Goal: Find specific page/section: Find specific page/section

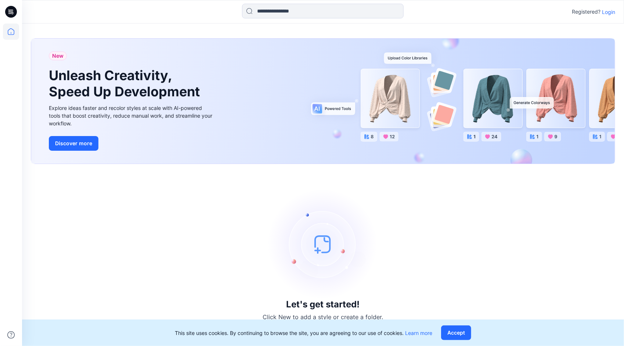
click at [610, 11] on p "Login" at bounding box center [608, 12] width 13 height 8
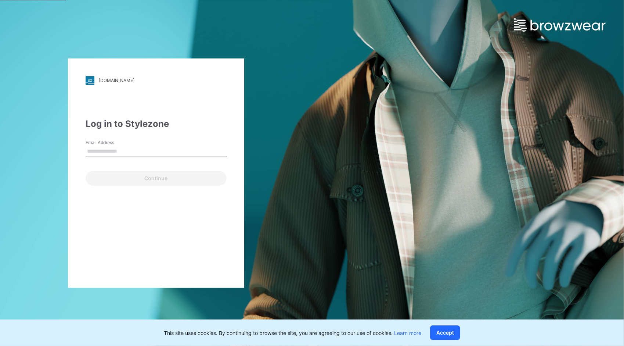
click at [151, 150] on input "Email Address" at bounding box center [156, 151] width 141 height 11
type input "**********"
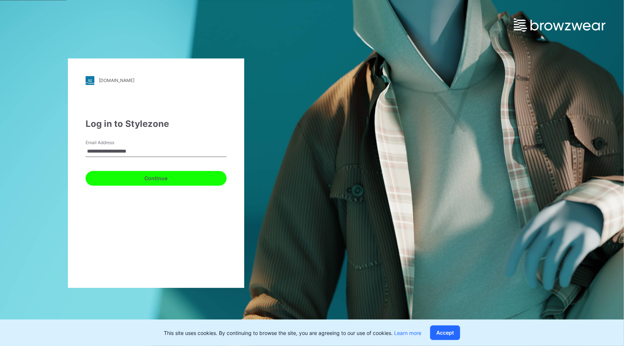
click at [150, 180] on button "Continue" at bounding box center [156, 178] width 141 height 15
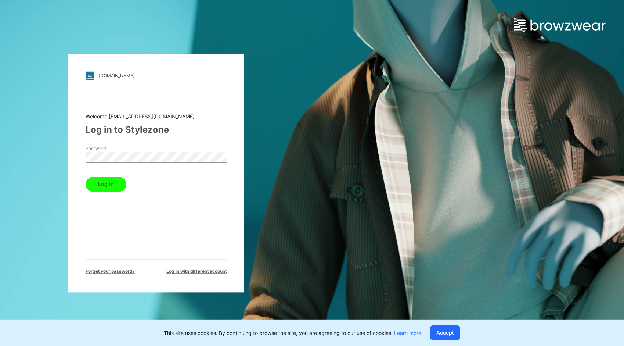
click at [109, 184] on button "Log in" at bounding box center [106, 184] width 41 height 15
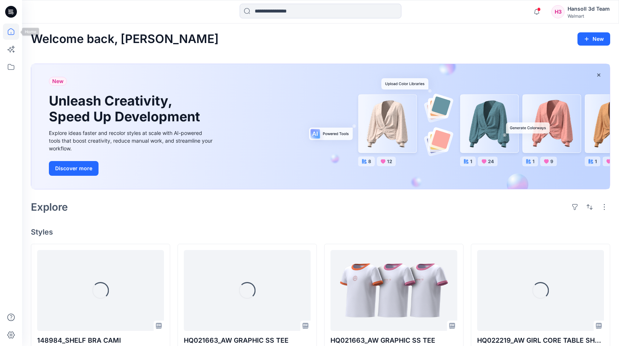
click at [12, 14] on icon at bounding box center [13, 14] width 2 height 0
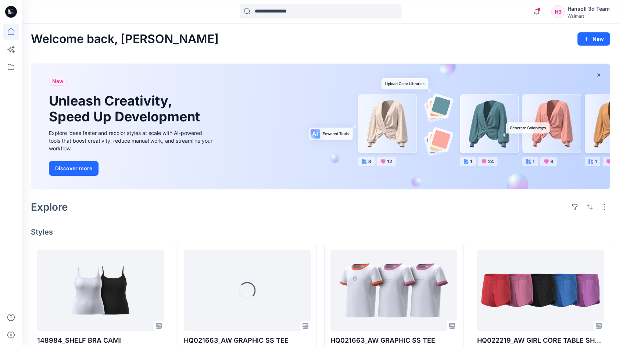
click at [12, 12] on icon at bounding box center [11, 12] width 12 height 12
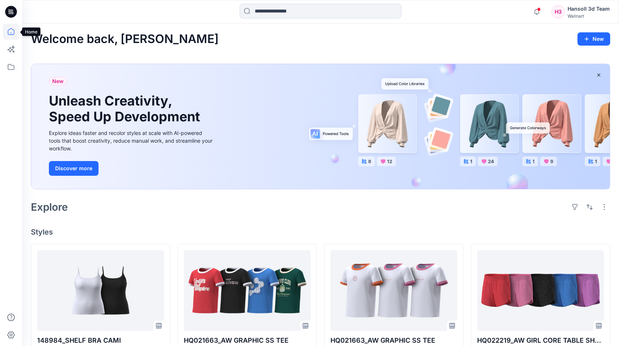
click at [16, 36] on icon at bounding box center [11, 32] width 16 height 16
click at [12, 32] on icon at bounding box center [11, 32] width 16 height 16
click at [14, 65] on icon at bounding box center [11, 67] width 7 height 6
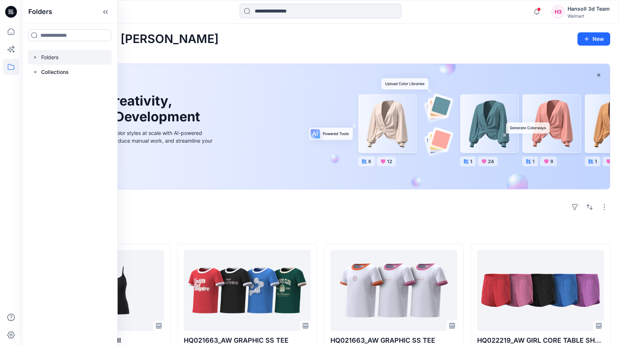
click at [53, 56] on div at bounding box center [70, 57] width 84 height 15
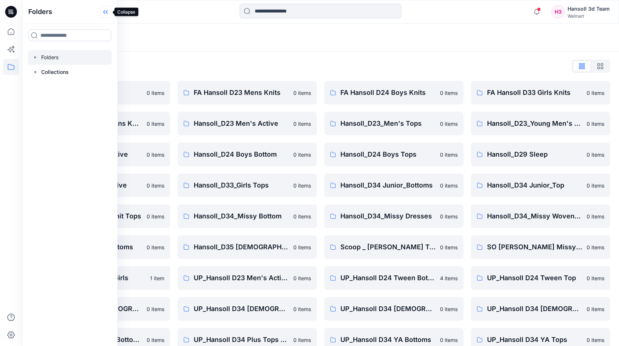
click at [107, 14] on icon at bounding box center [106, 12] width 12 height 12
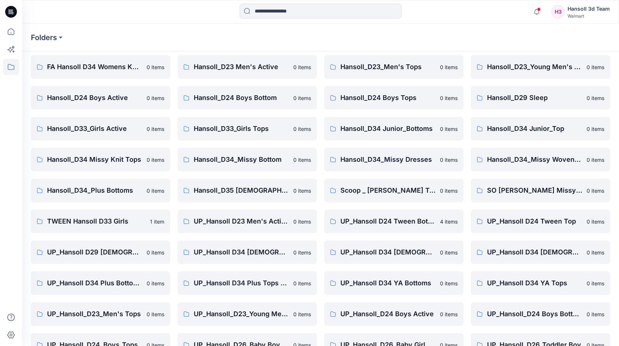
scroll to position [107, 0]
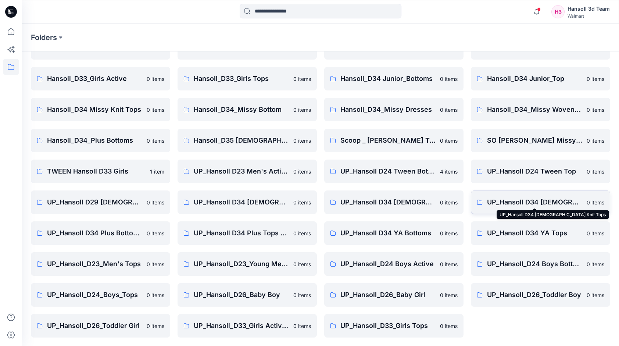
click at [555, 203] on p "UP_Hansoll D34 [DEMOGRAPHIC_DATA] Knit Tops" at bounding box center [534, 202] width 95 height 10
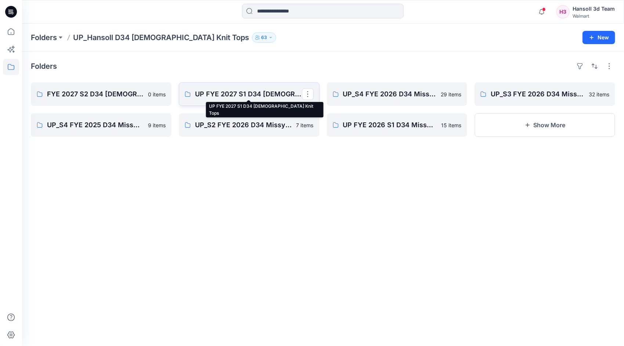
click at [251, 93] on p "UP FYE 2027 S1 D34 [DEMOGRAPHIC_DATA] Knit Tops" at bounding box center [248, 94] width 107 height 10
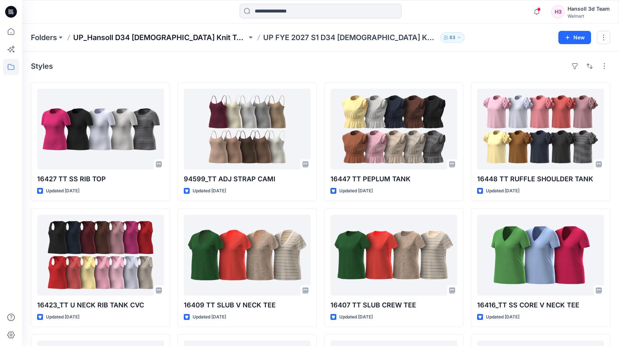
click at [174, 37] on p "UP_Hansoll D34 [DEMOGRAPHIC_DATA] Knit Tops" at bounding box center [160, 37] width 174 height 10
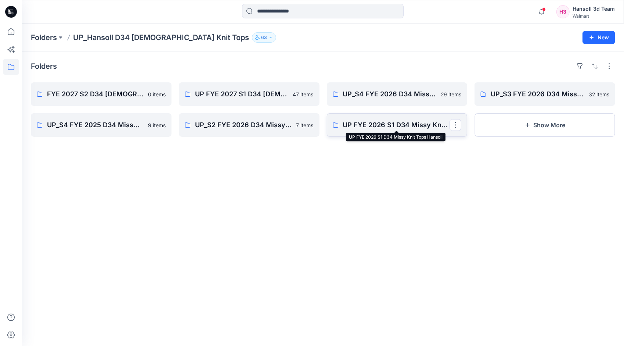
click at [388, 126] on p "UP FYE 2026 S1 D34 Missy Knit Tops Hansoll" at bounding box center [396, 125] width 107 height 10
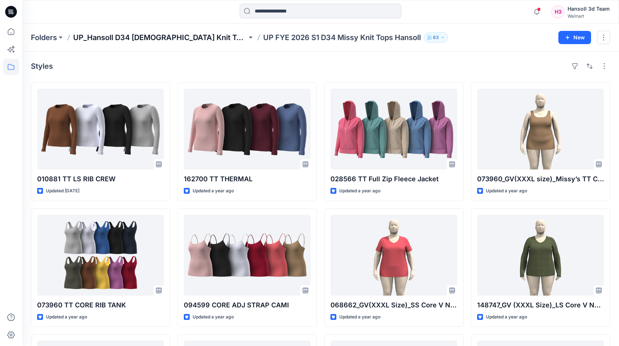
click at [159, 40] on p "UP_Hansoll D34 [DEMOGRAPHIC_DATA] Knit Tops" at bounding box center [160, 37] width 174 height 10
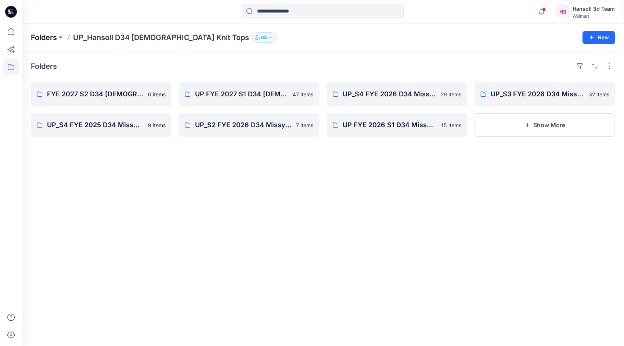
click at [50, 37] on p "Folders" at bounding box center [44, 37] width 26 height 10
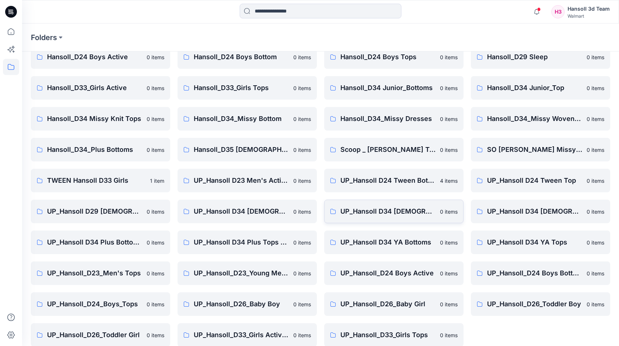
scroll to position [107, 0]
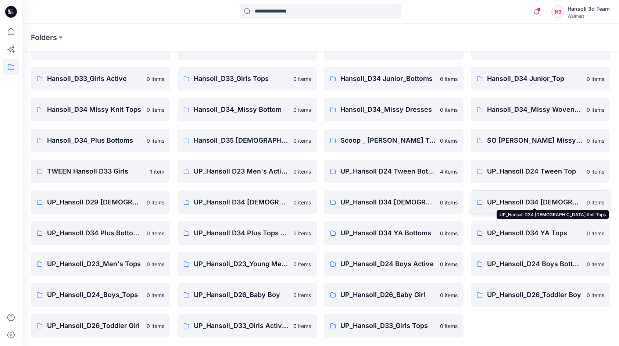
click at [550, 202] on p "UP_Hansoll D34 [DEMOGRAPHIC_DATA] Knit Tops" at bounding box center [534, 202] width 95 height 10
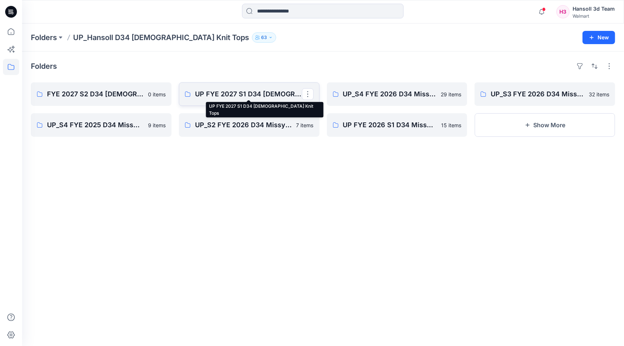
click at [255, 94] on p "UP FYE 2027 S1 D34 [DEMOGRAPHIC_DATA] Knit Tops" at bounding box center [248, 94] width 107 height 10
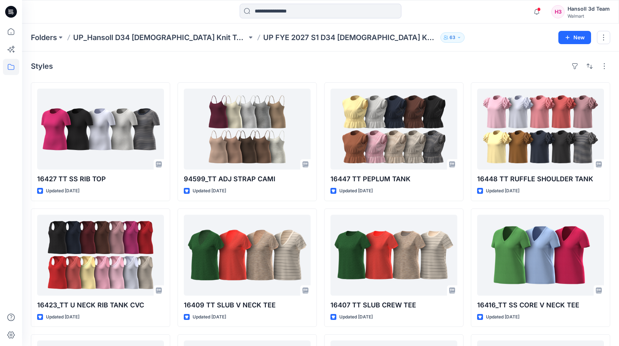
drag, startPoint x: 118, startPoint y: 36, endPoint x: 129, endPoint y: 48, distance: 16.7
click at [119, 36] on p "UP_Hansoll D34 [DEMOGRAPHIC_DATA] Knit Tops" at bounding box center [160, 37] width 174 height 10
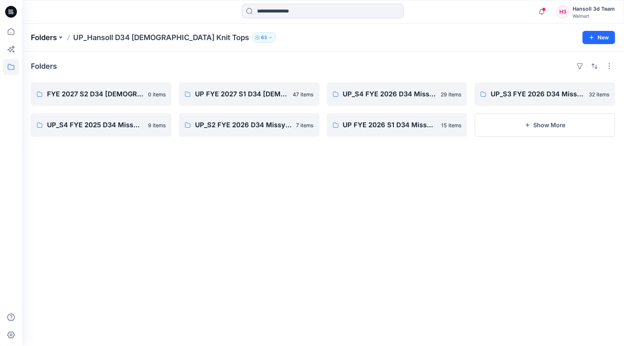
click at [57, 36] on p "Folders" at bounding box center [44, 37] width 26 height 10
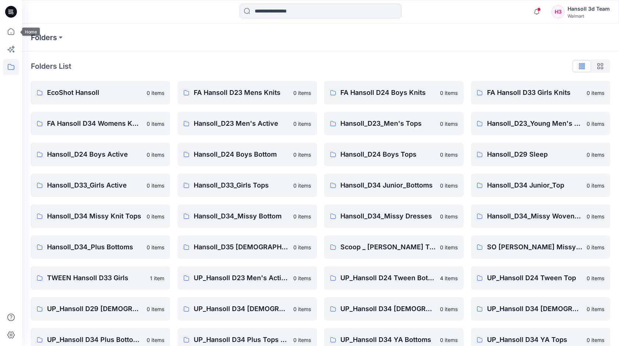
click at [10, 7] on icon at bounding box center [11, 12] width 12 height 12
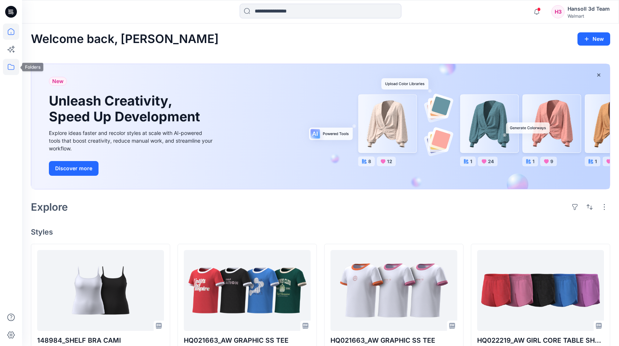
click at [11, 65] on icon at bounding box center [11, 67] width 16 height 16
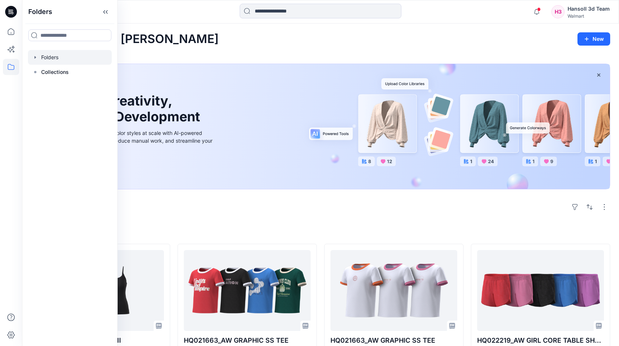
click at [35, 57] on icon "button" at bounding box center [35, 57] width 1 height 3
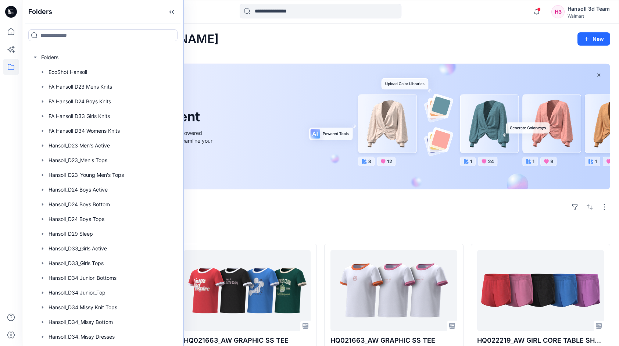
drag, startPoint x: 116, startPoint y: 100, endPoint x: 228, endPoint y: 103, distance: 111.4
click at [228, 103] on div "Folders Folders EcoShot Hansoll FA Hansoll D23 Mens Knits FA Hansoll D24 Boys K…" at bounding box center [309, 324] width 619 height 649
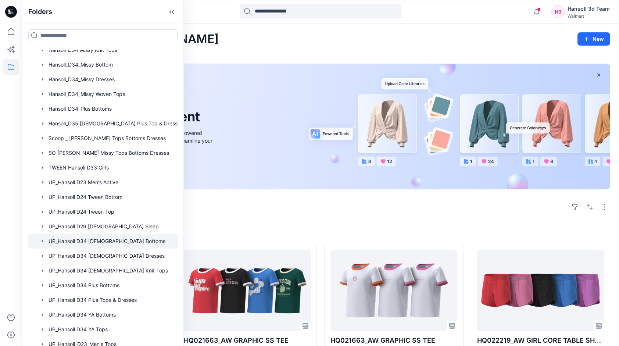
scroll to position [294, 0]
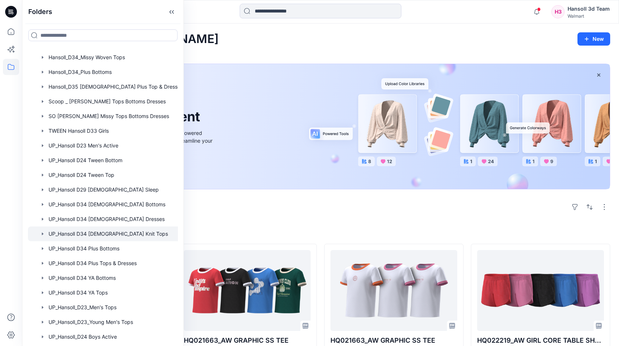
click at [42, 233] on icon "button" at bounding box center [42, 233] width 1 height 3
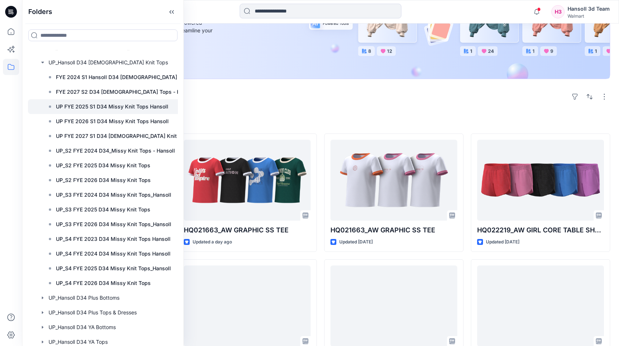
scroll to position [425, 0]
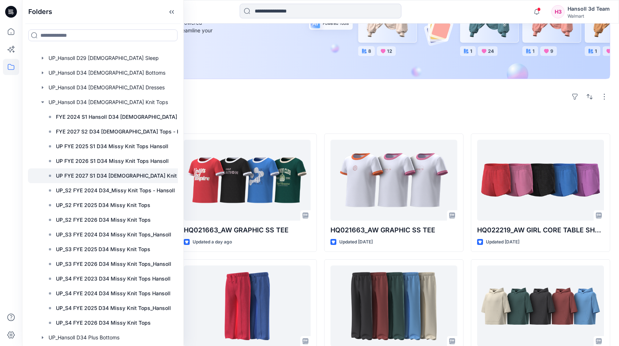
click at [121, 177] on p "UP FYE 2027 S1 D34 [DEMOGRAPHIC_DATA] Knit Tops" at bounding box center [123, 175] width 134 height 9
